Goal: Task Accomplishment & Management: Manage account settings

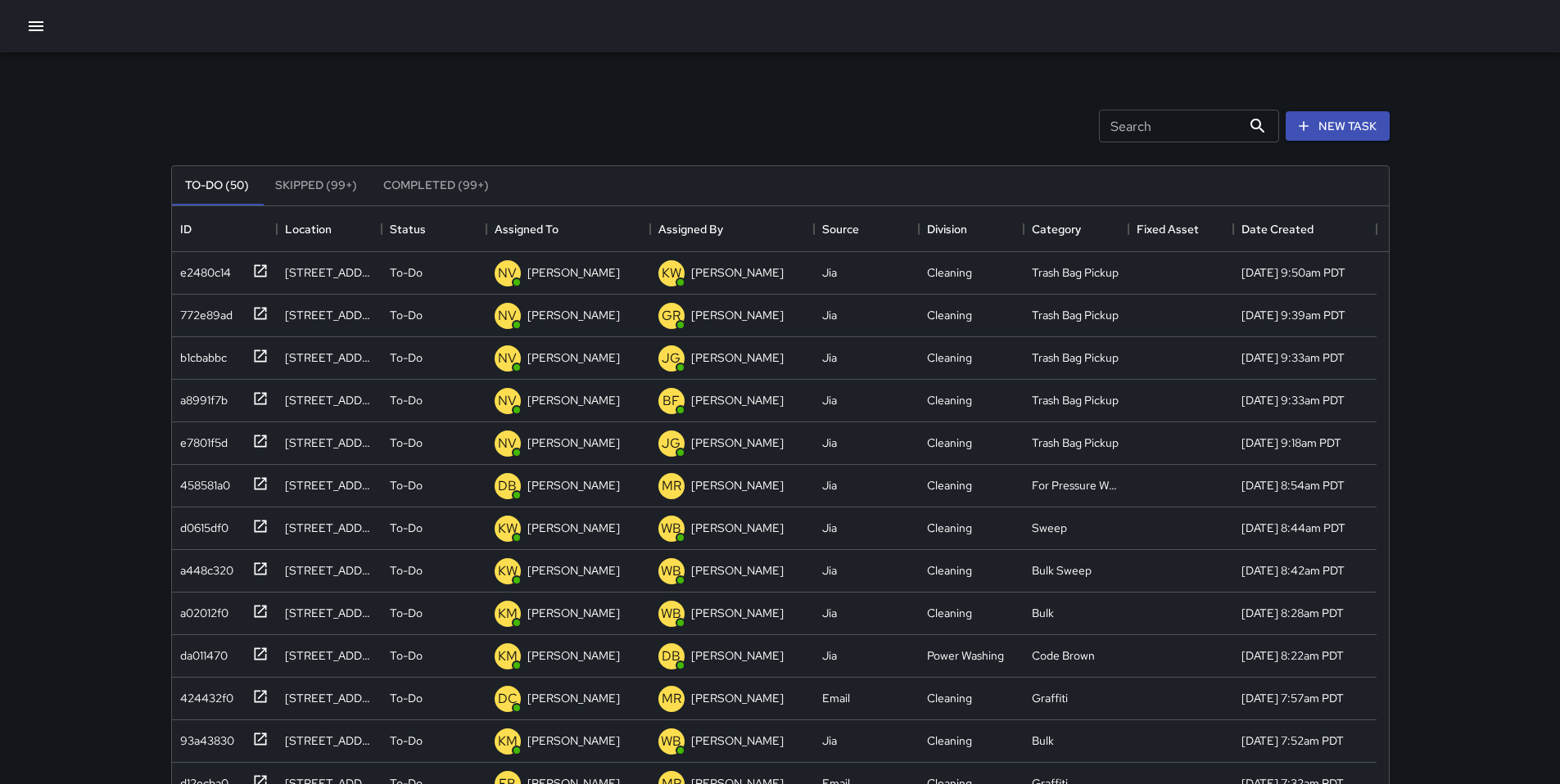
scroll to position [681, 1205]
click at [1111, 138] on input "Search" at bounding box center [1170, 126] width 142 height 33
click at [522, 83] on div "Search Search New Task To-Do (51) Skipped (99+) Completed (99+) ID Location Sta…" at bounding box center [780, 510] width 1257 height 915
click at [1180, 128] on input "Search" at bounding box center [1170, 126] width 142 height 33
click at [652, 130] on div "Search Search New Task" at bounding box center [780, 125] width 1224 height 85
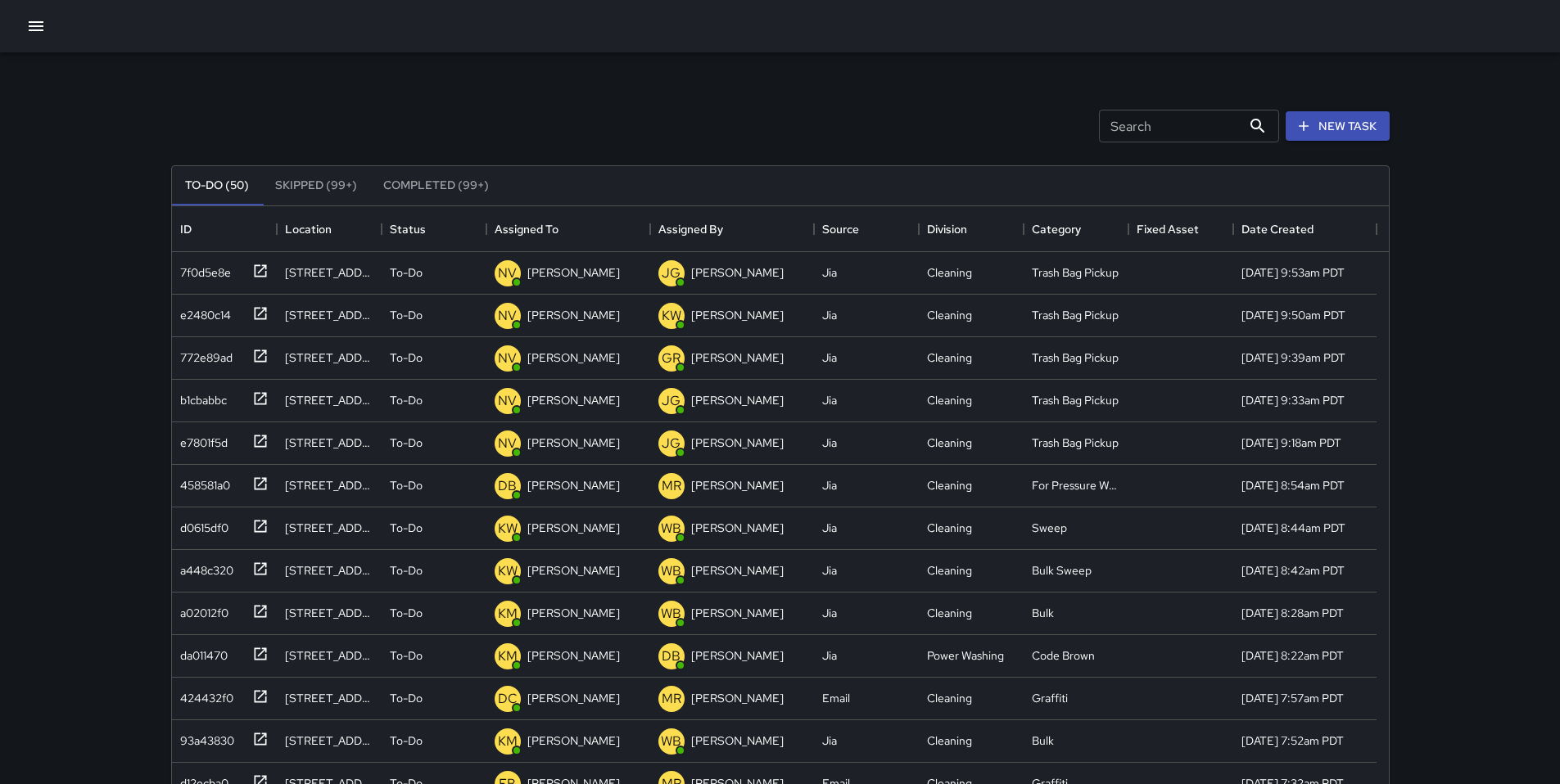
click at [1137, 135] on input "Search" at bounding box center [1170, 126] width 142 height 33
type input "***"
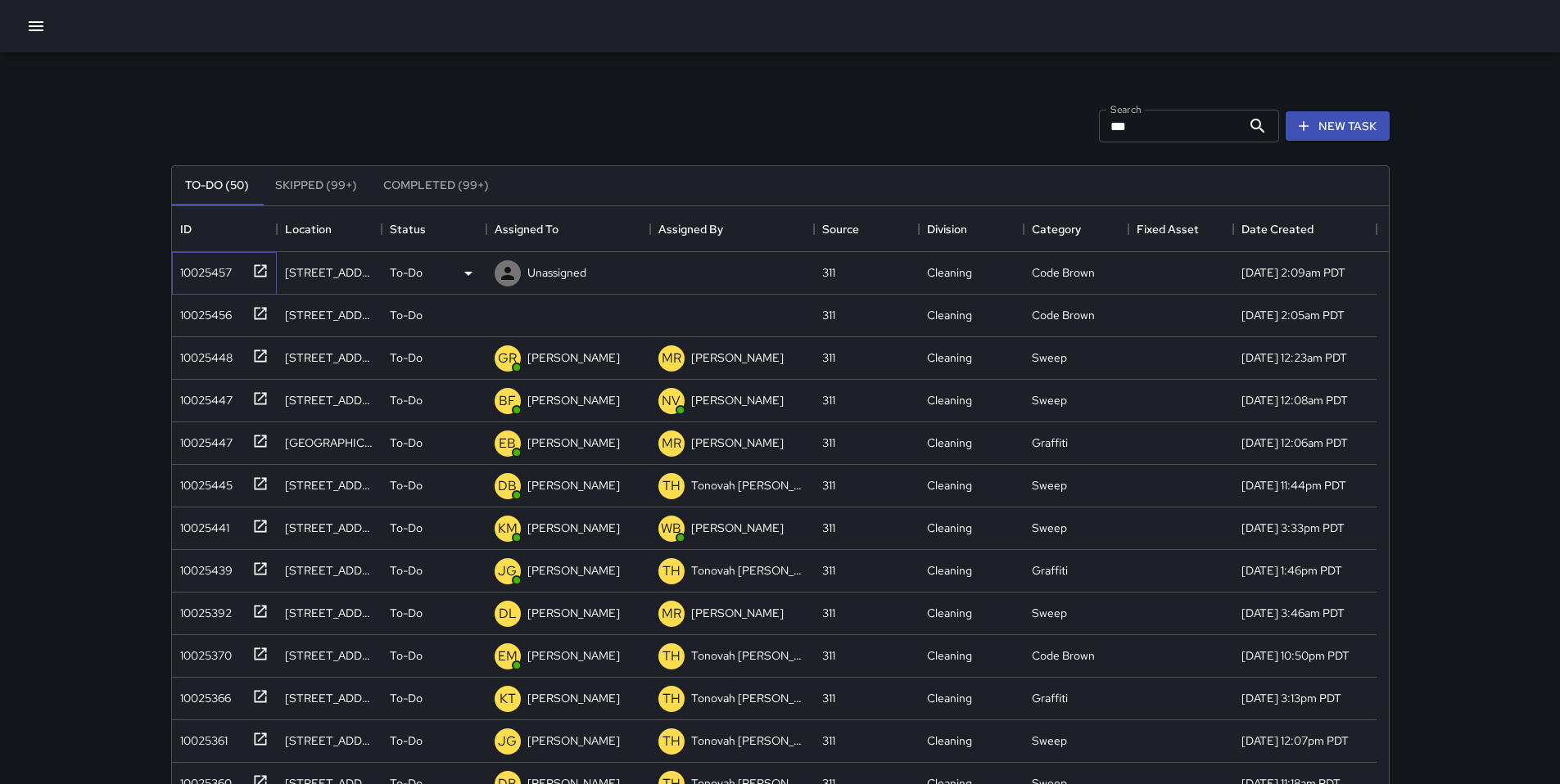
click at [202, 277] on div "10025457" at bounding box center [202, 269] width 58 height 23
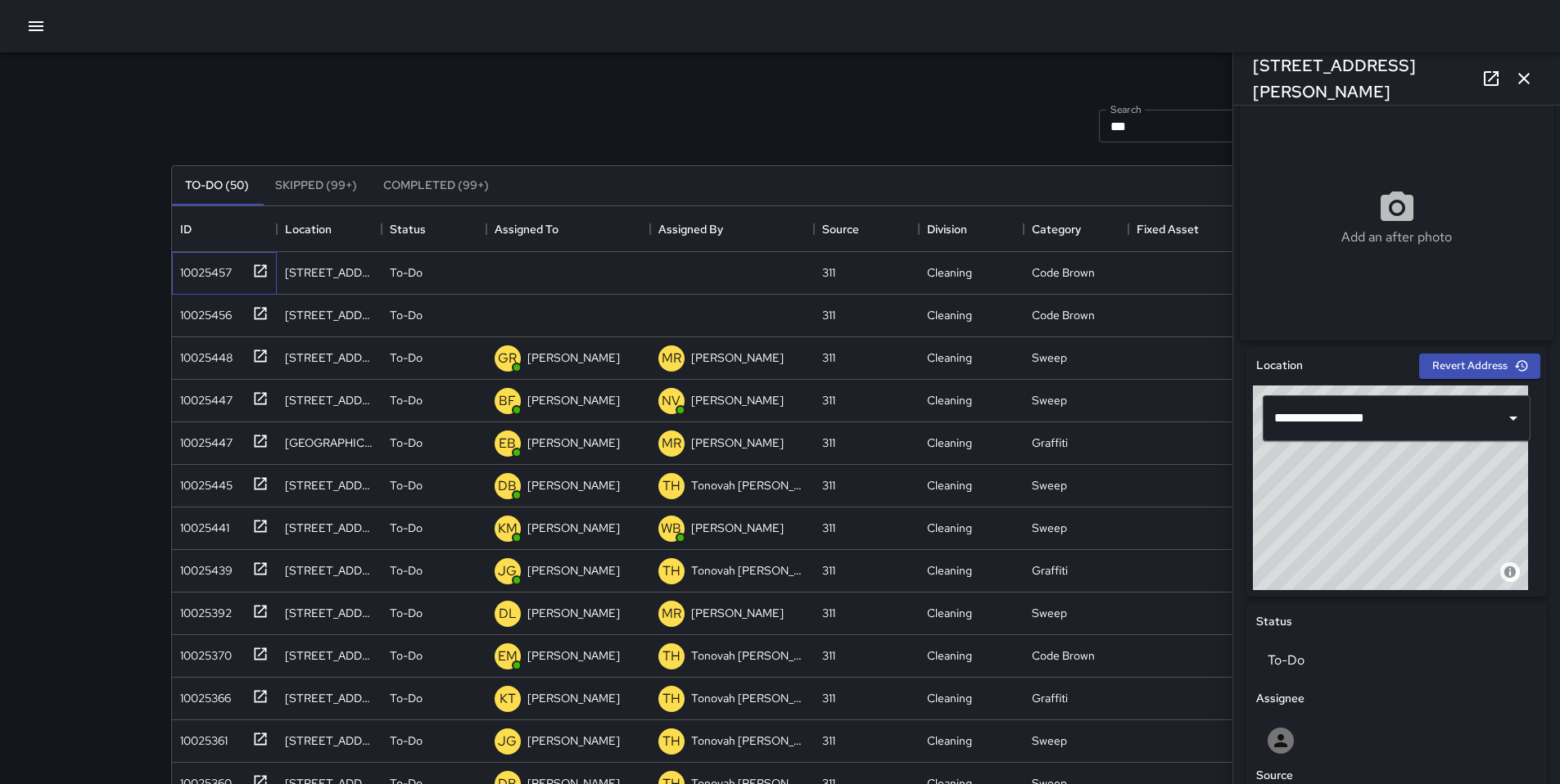
scroll to position [485, 0]
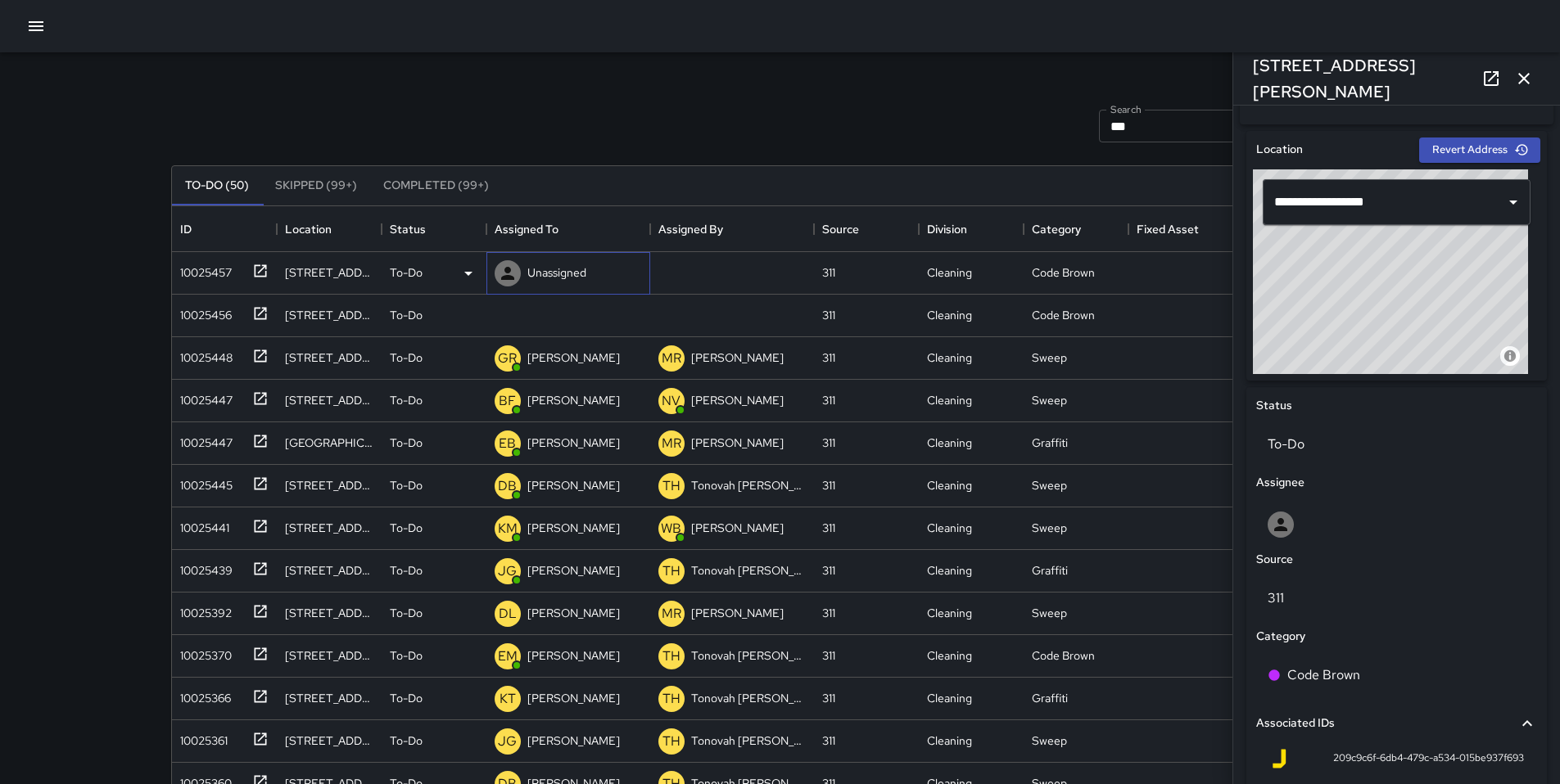
click at [564, 266] on p "Unassigned" at bounding box center [557, 272] width 59 height 16
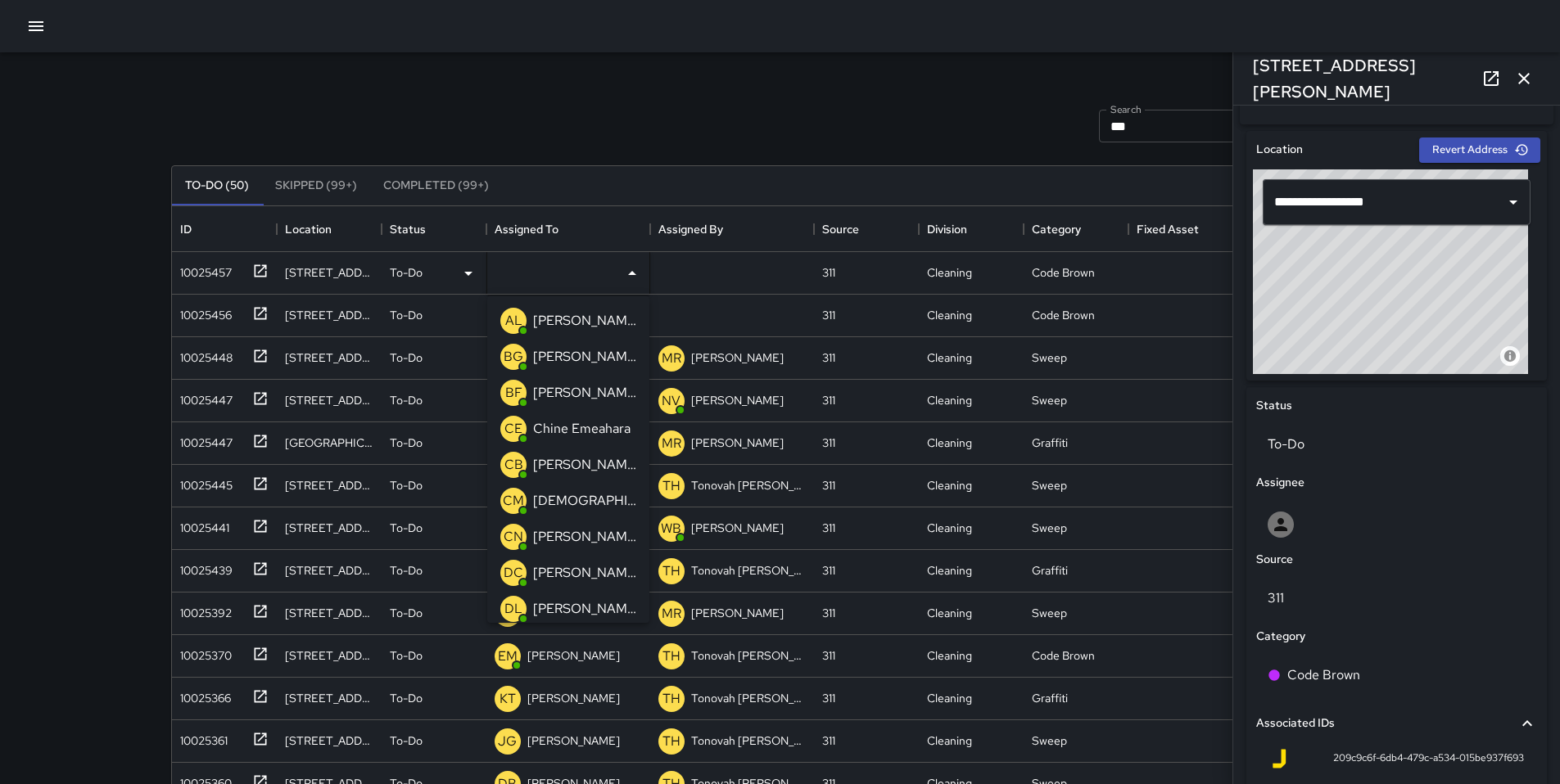
click at [741, 74] on div "Search *** Search New Task To-Do (50) Skipped (99+) Completed (99+) ID Location…" at bounding box center [780, 510] width 1257 height 915
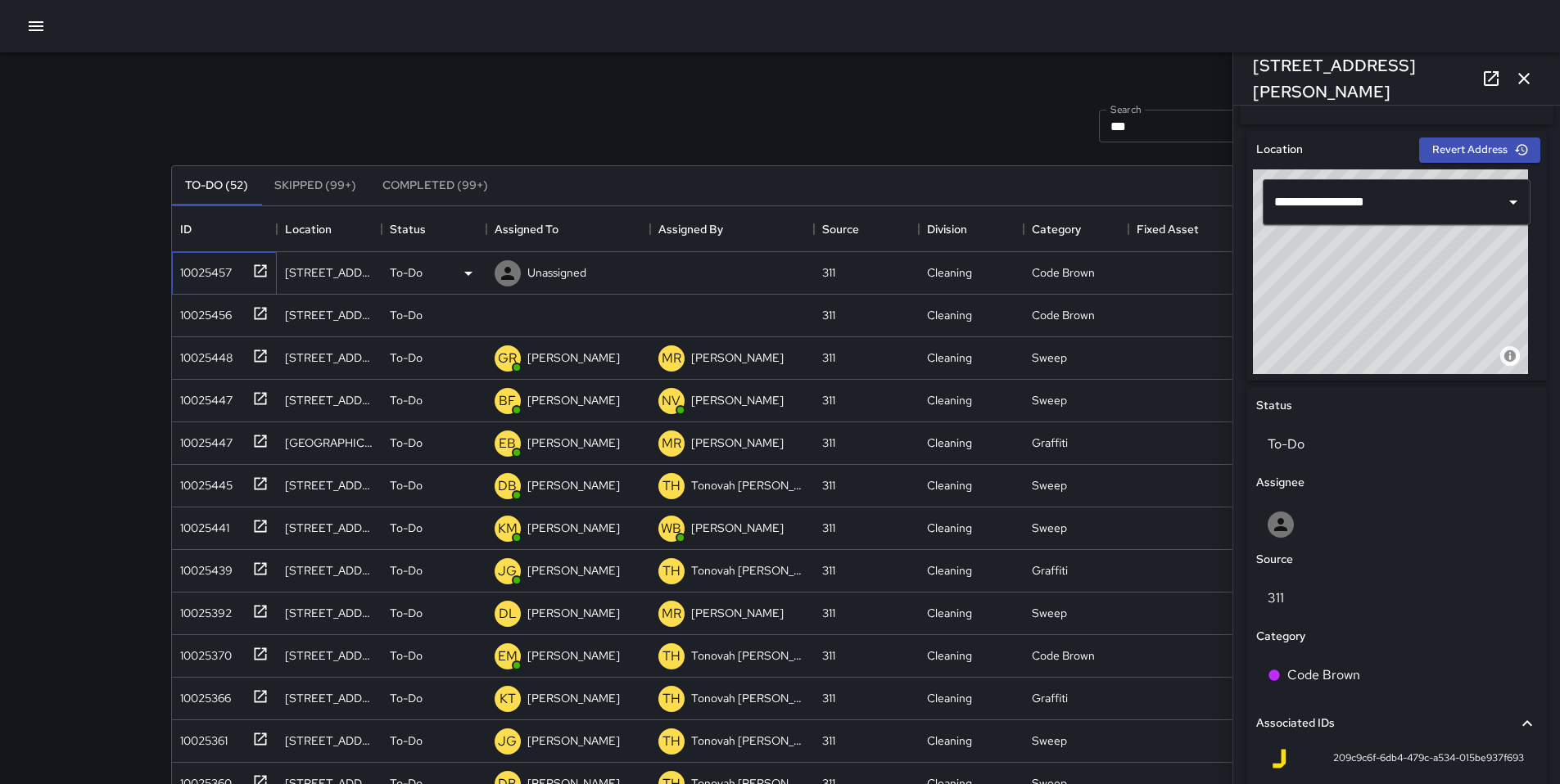
click at [217, 277] on div "10025457" at bounding box center [202, 269] width 58 height 23
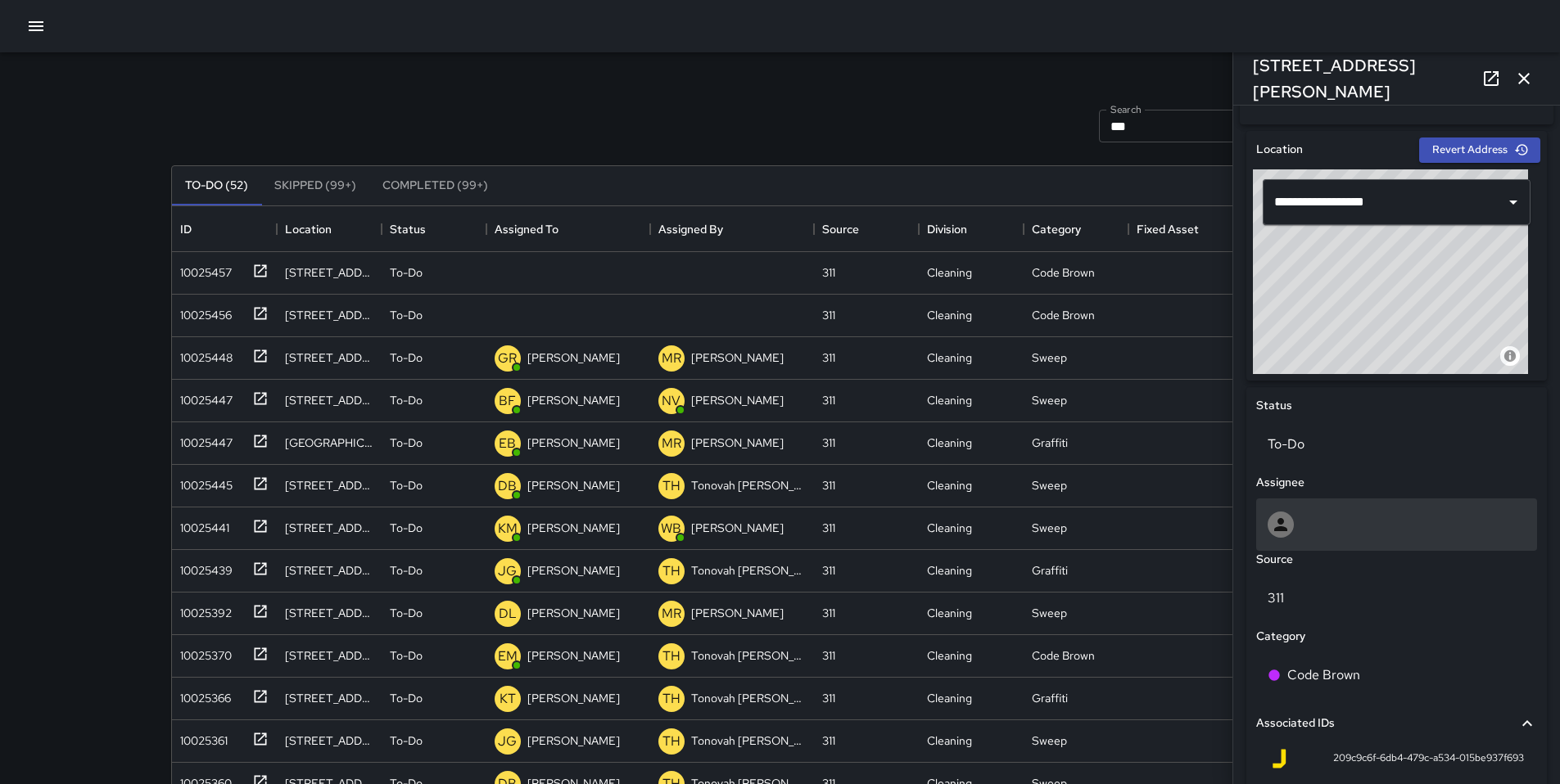
click at [1335, 529] on div at bounding box center [1396, 524] width 258 height 26
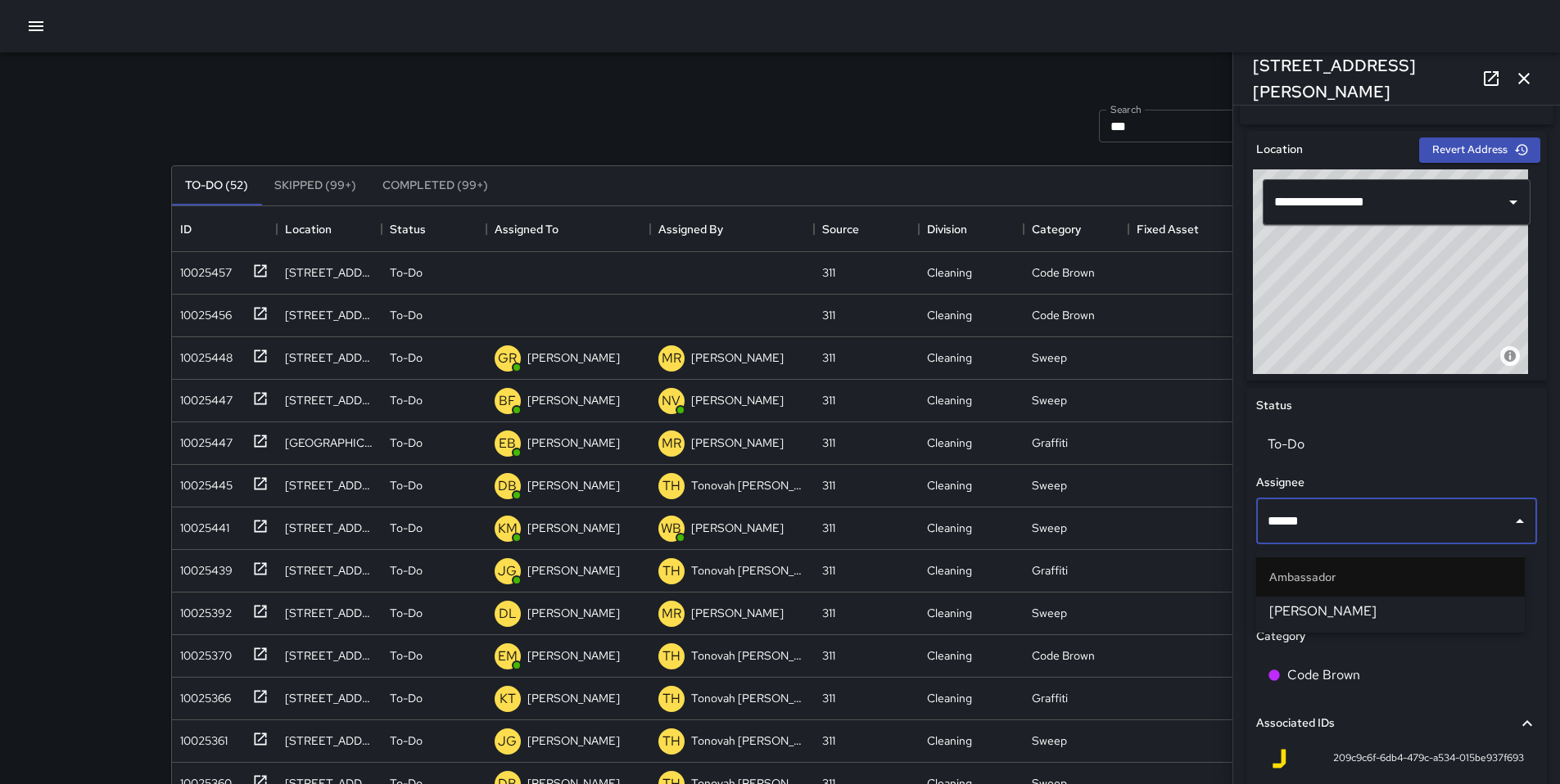
type input "*******"
click at [1290, 609] on span "[PERSON_NAME]" at bounding box center [1390, 611] width 243 height 20
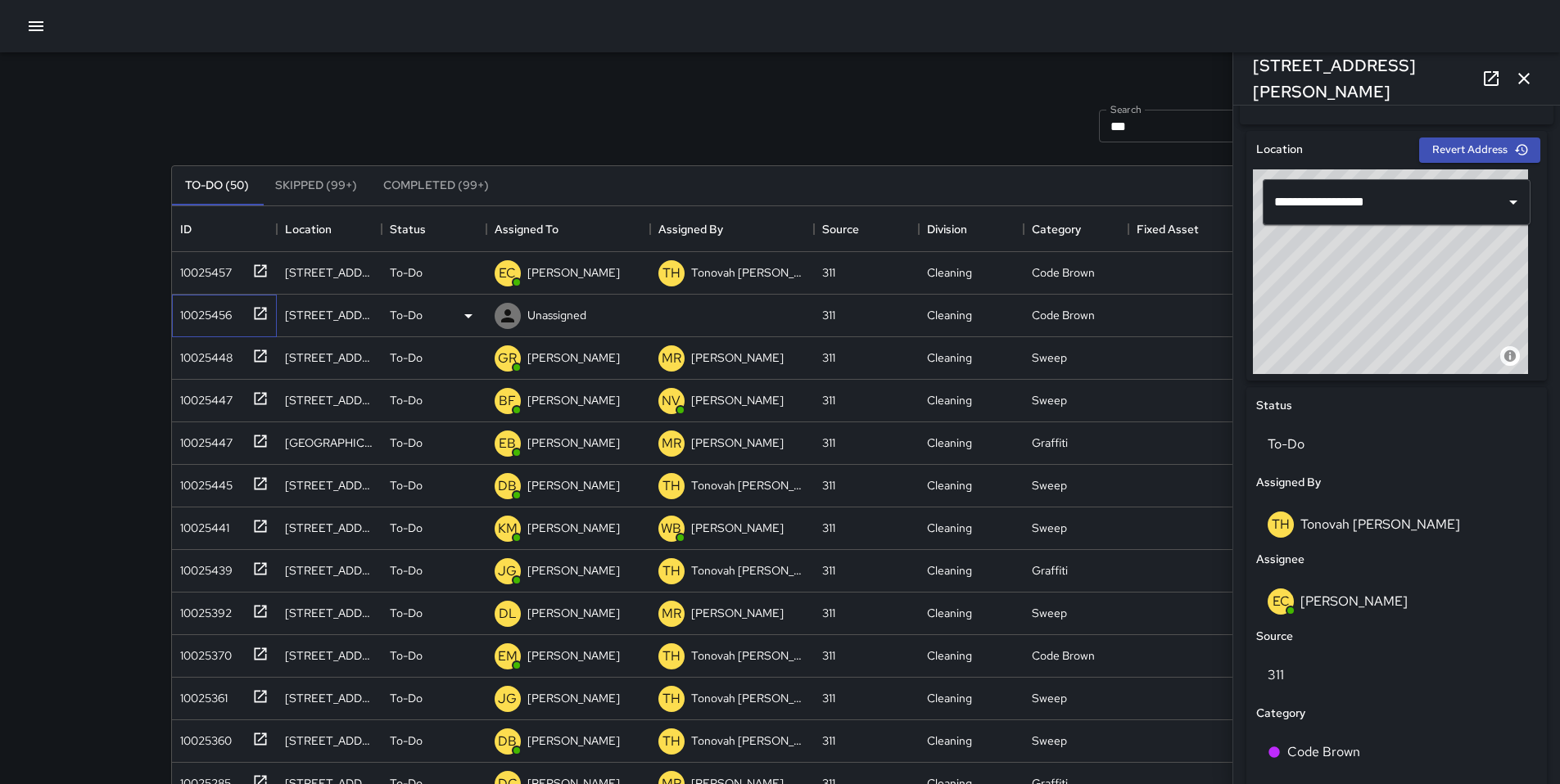
click at [200, 309] on div "10025456" at bounding box center [202, 312] width 58 height 23
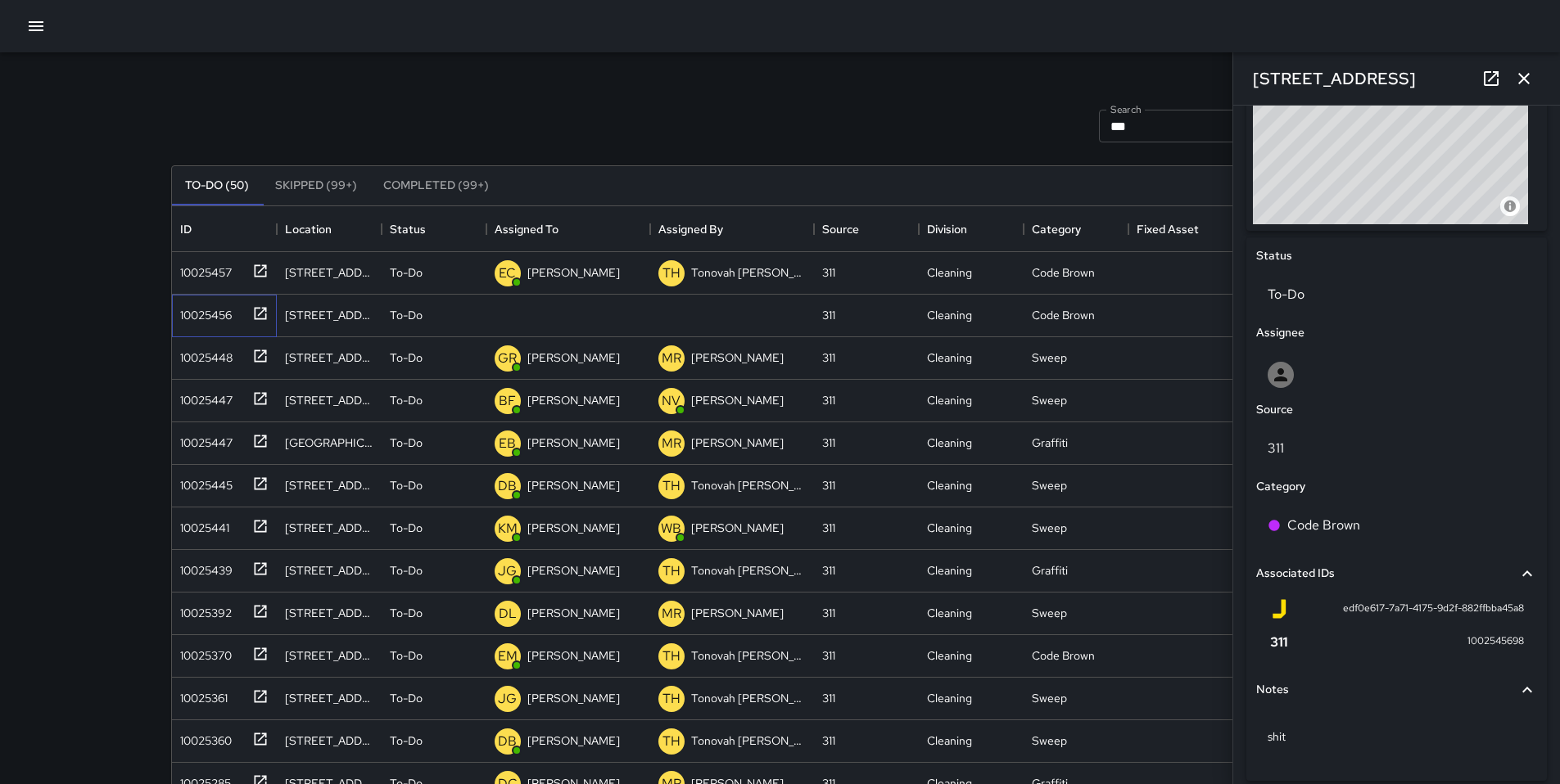
scroll to position [687, 0]
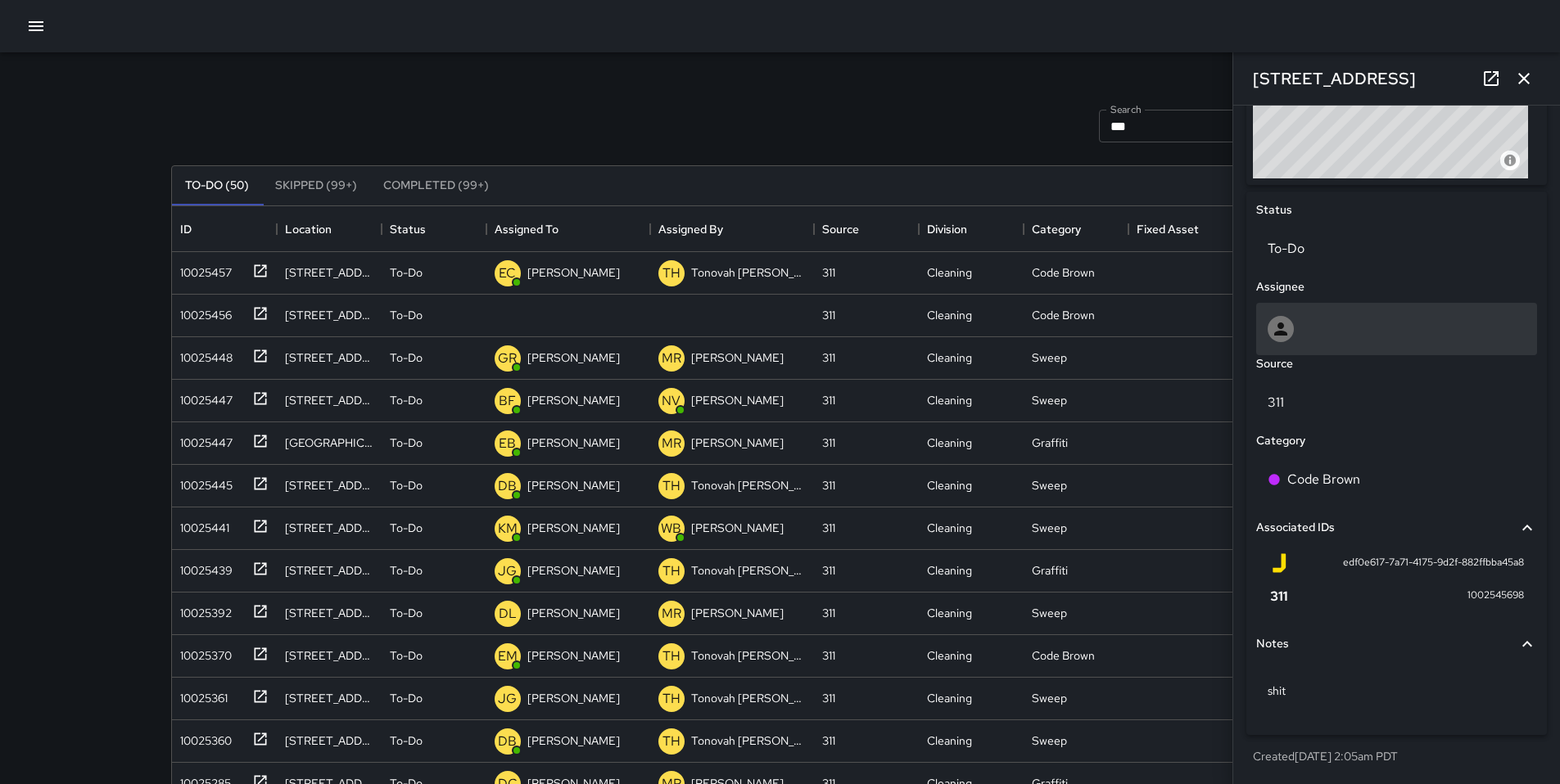
click at [1290, 322] on icon at bounding box center [1281, 329] width 20 height 20
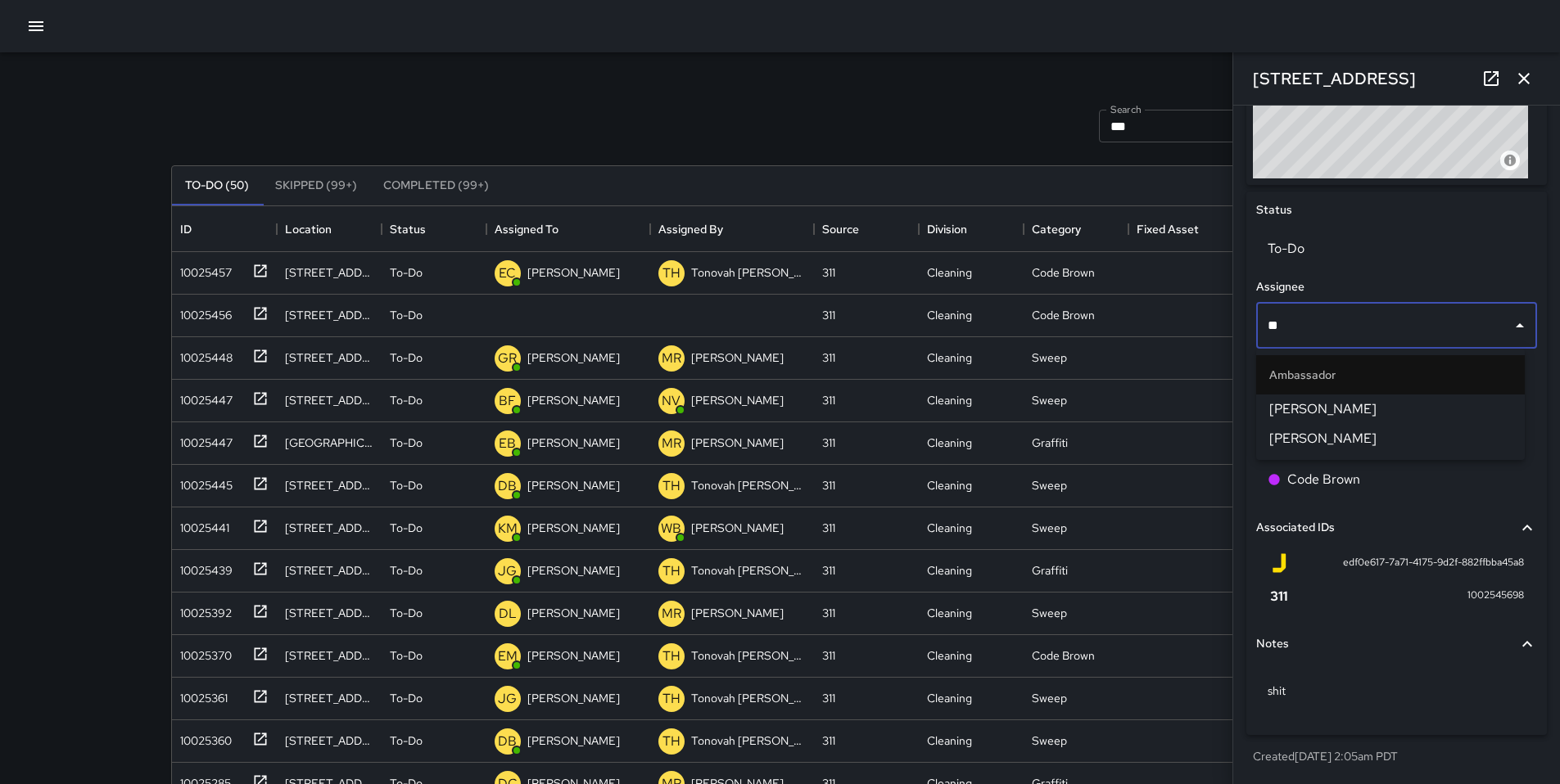
type input "***"
click at [1297, 413] on span "[PERSON_NAME]" at bounding box center [1390, 409] width 243 height 20
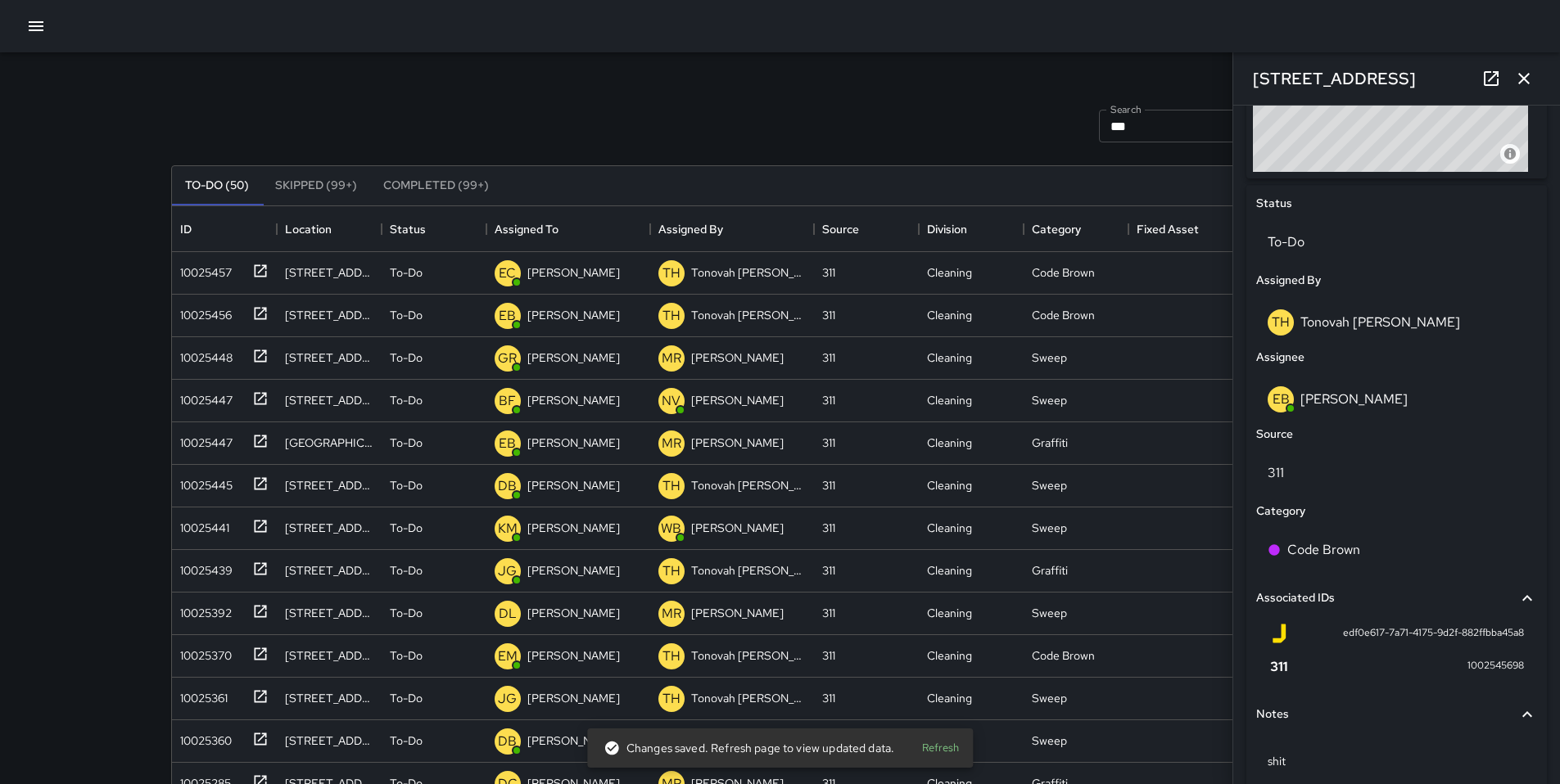
click at [1526, 73] on icon "button" at bounding box center [1523, 79] width 20 height 20
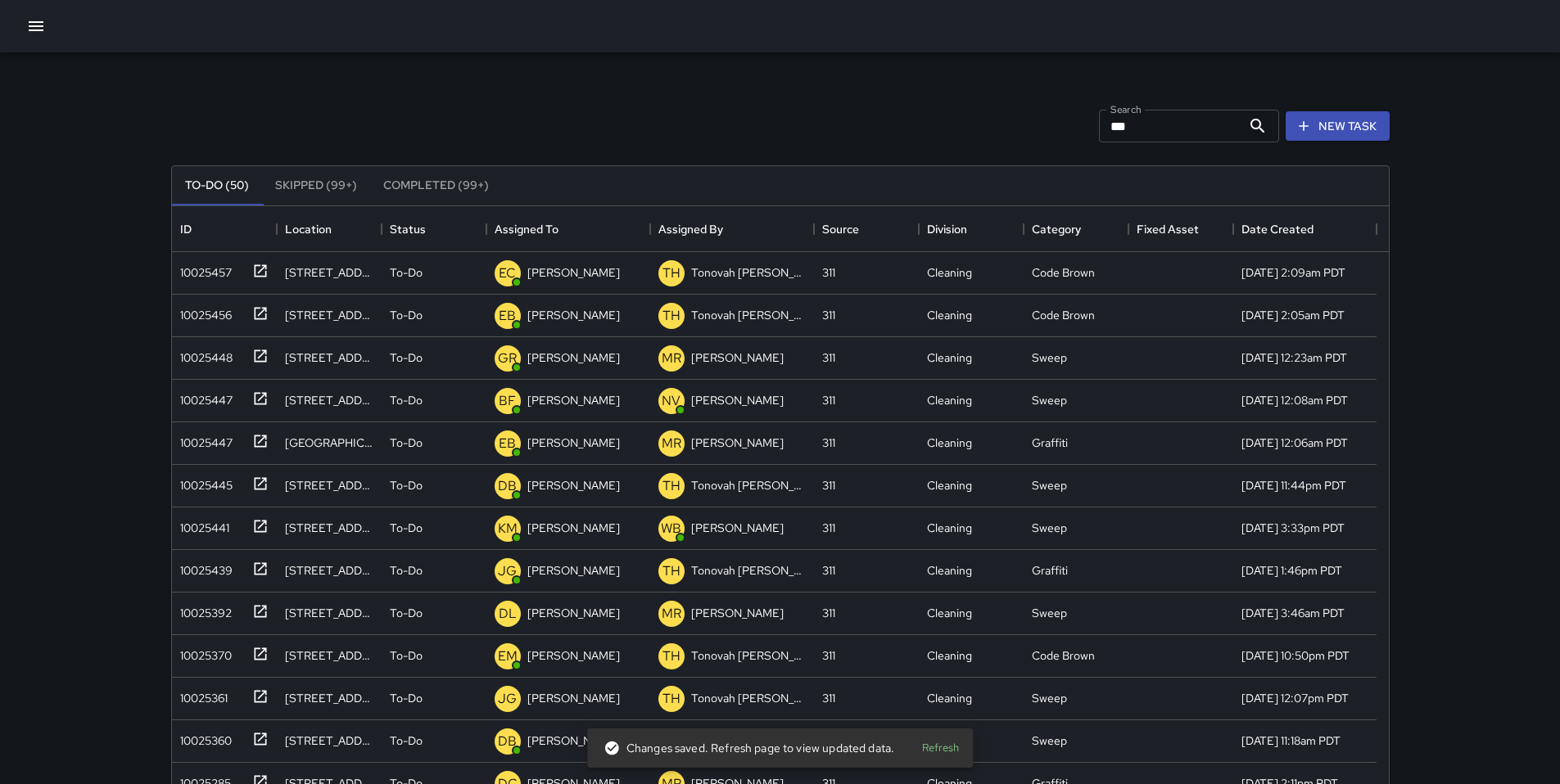
click at [1159, 122] on input "***" at bounding box center [1170, 126] width 142 height 33
type input "*"
click at [659, 141] on div "Search Search New Task" at bounding box center [780, 125] width 1224 height 85
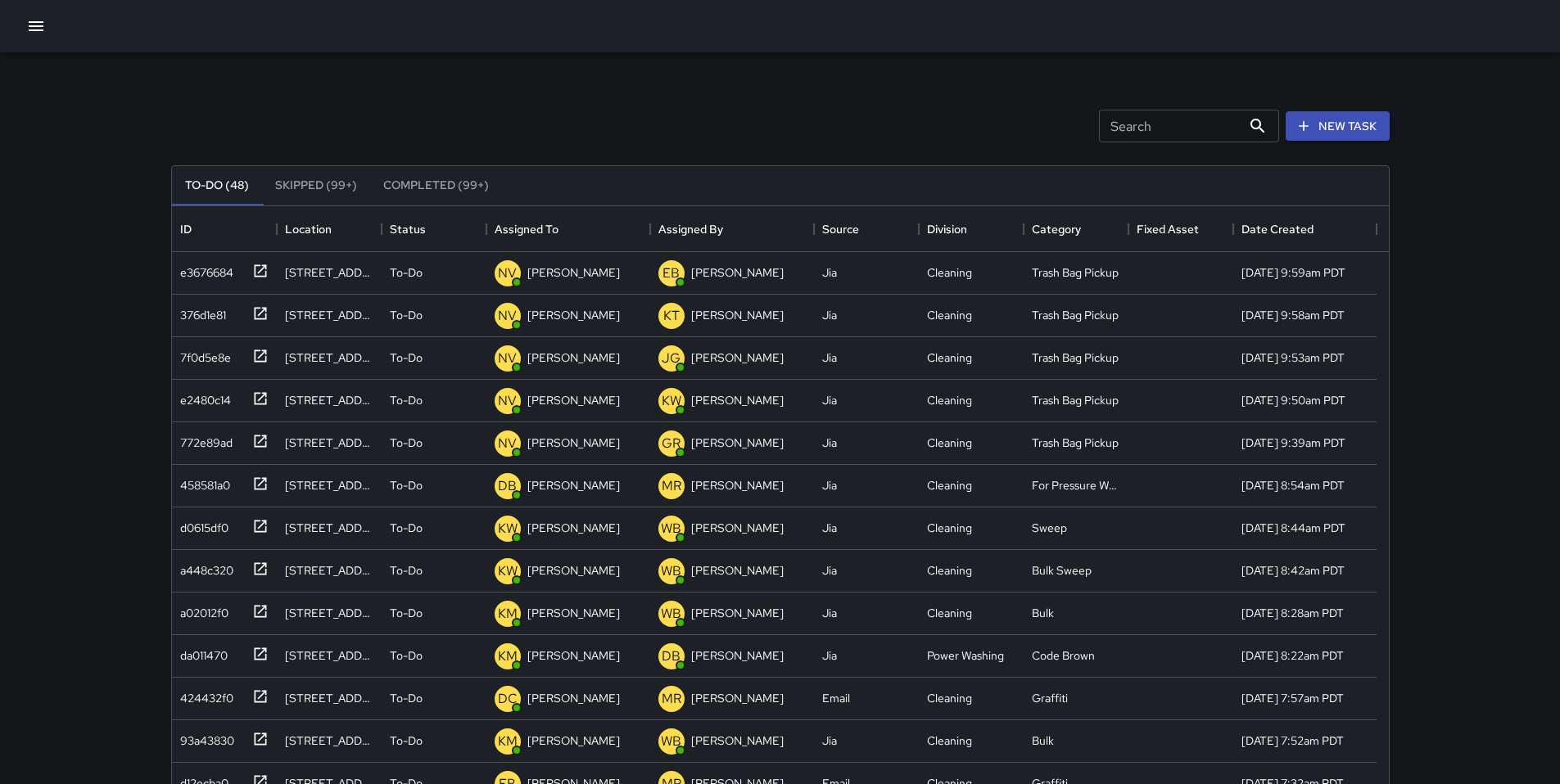
click at [534, 57] on div "Search Search New Task To-Do (48) Skipped (99+) Completed (99+) ID Location Sta…" at bounding box center [780, 510] width 1257 height 915
click at [1138, 124] on div "Search Search" at bounding box center [1189, 126] width 180 height 33
click at [848, 135] on div "Search Search New Task" at bounding box center [780, 125] width 1224 height 85
click at [519, 130] on div "Search Search New Task" at bounding box center [780, 125] width 1224 height 85
click at [318, 194] on button "Skipped (99+)" at bounding box center [316, 186] width 108 height 39
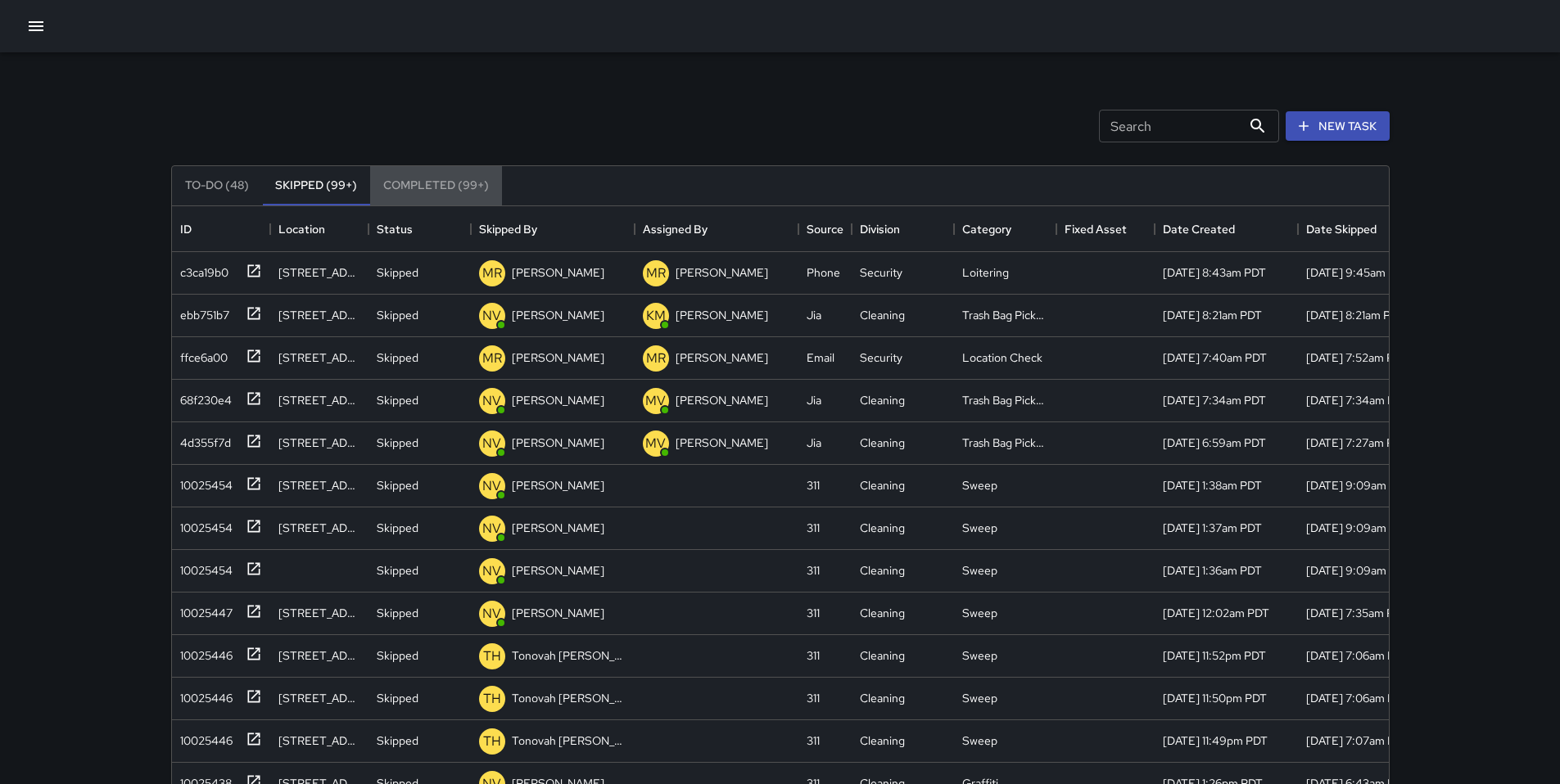
click at [400, 187] on button "Completed (99+)" at bounding box center [435, 186] width 132 height 39
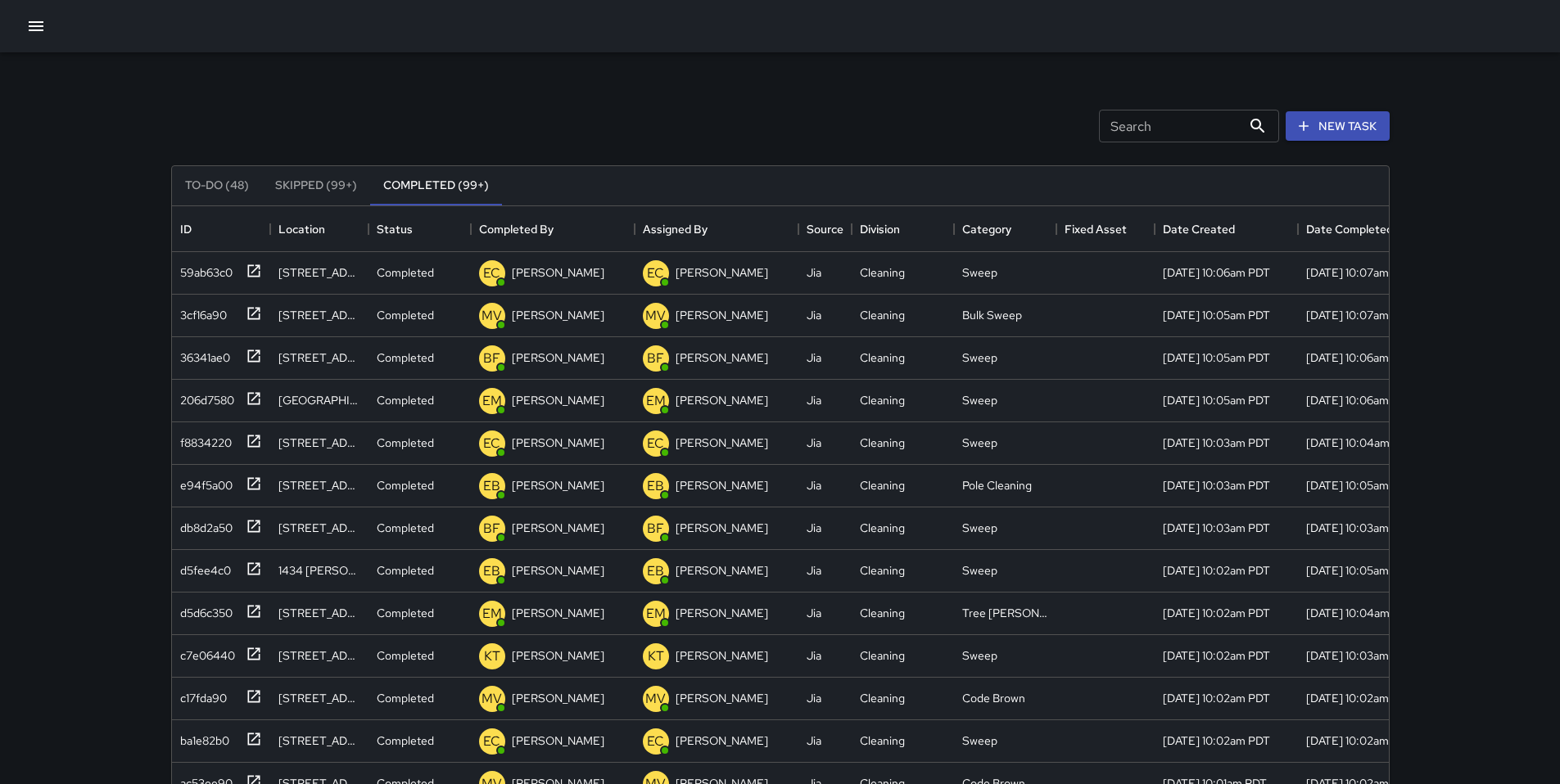
click at [216, 190] on button "To-Do (48)" at bounding box center [217, 186] width 90 height 39
